Goal: Information Seeking & Learning: Learn about a topic

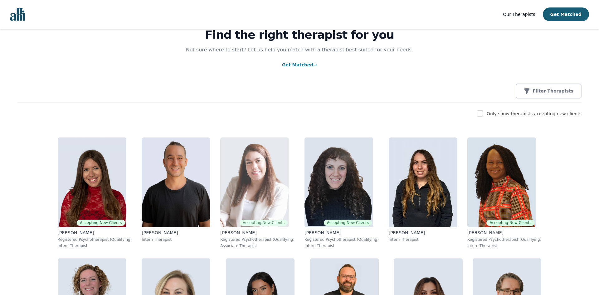
scroll to position [64, 0]
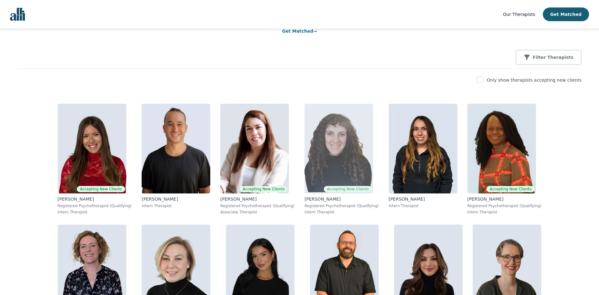
click at [304, 138] on img at bounding box center [338, 149] width 69 height 90
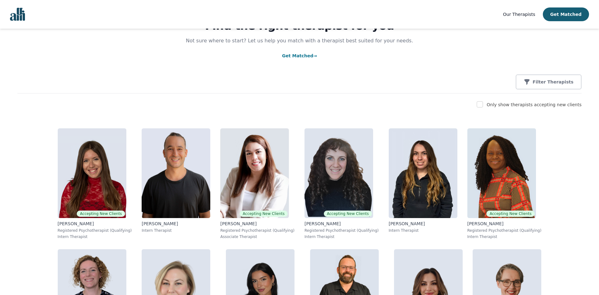
scroll to position [166, 0]
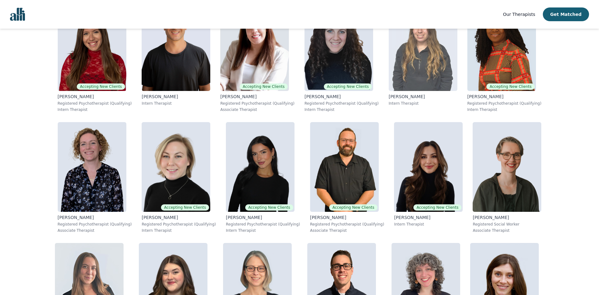
click at [389, 76] on img at bounding box center [423, 46] width 69 height 90
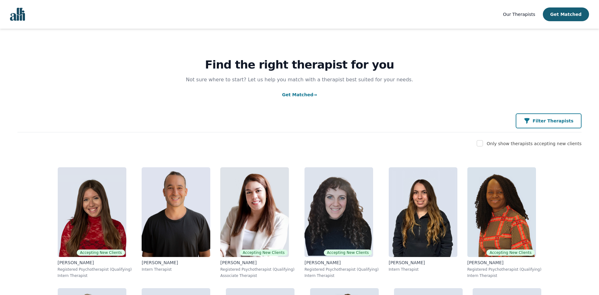
click at [551, 118] on p "Filter Therapists" at bounding box center [552, 121] width 41 height 6
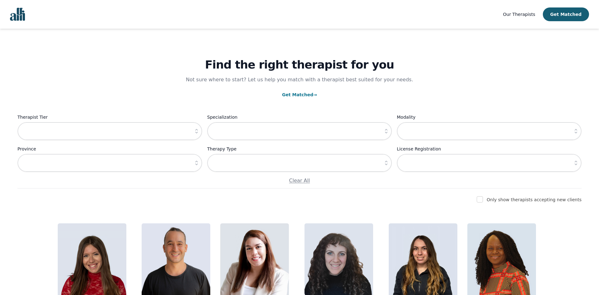
click at [386, 131] on icon "button" at bounding box center [386, 131] width 6 height 6
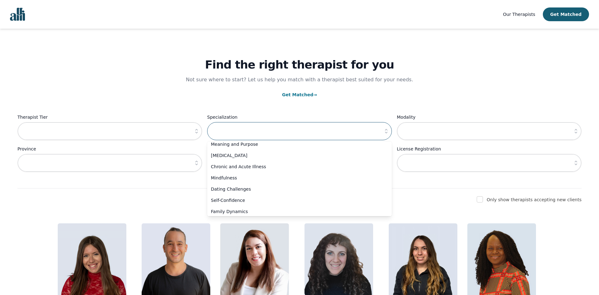
scroll to position [350, 0]
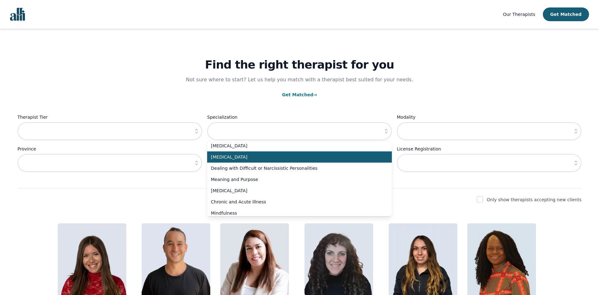
click at [229, 158] on span "[MEDICAL_DATA]" at bounding box center [296, 157] width 170 height 6
type input "[MEDICAL_DATA]"
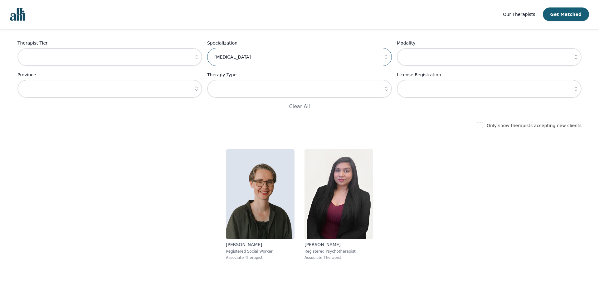
scroll to position [0, 0]
